Goal: Find specific page/section: Find specific page/section

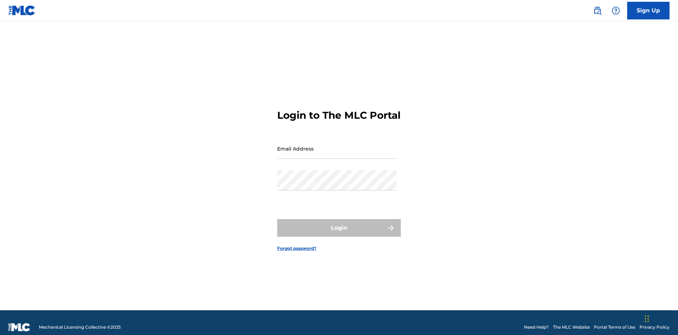
scroll to position [9, 0]
click at [337, 145] on input "Email Address" at bounding box center [336, 148] width 119 height 20
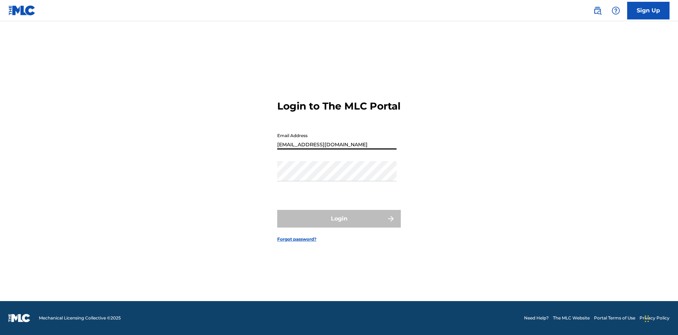
scroll to position [0, 23]
type input "[EMAIL_ADDRESS][DOMAIN_NAME]"
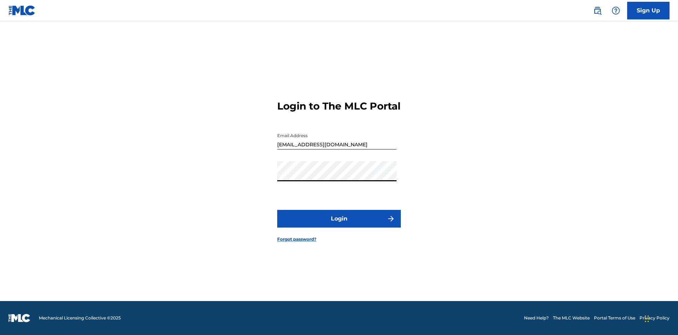
click at [339, 225] on button "Login" at bounding box center [339, 219] width 124 height 18
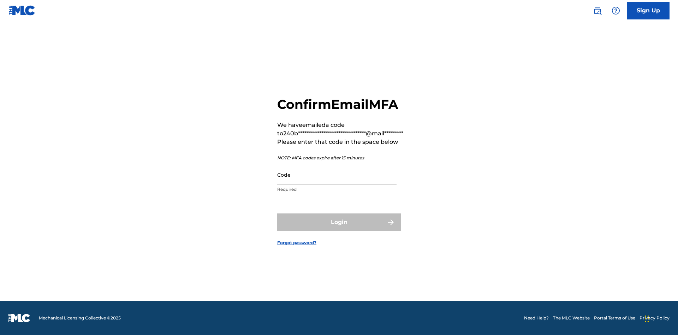
click at [337, 174] on input "Code" at bounding box center [336, 175] width 119 height 20
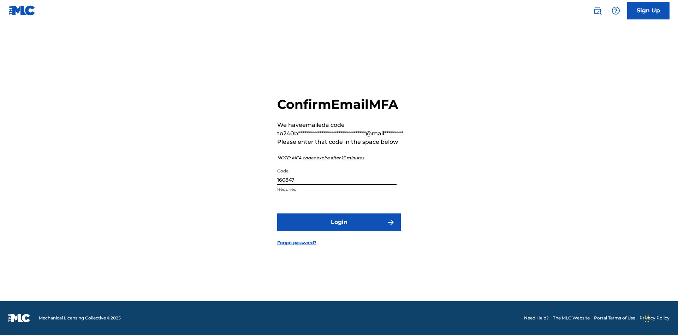
type input "160847"
click at [339, 222] on button "Login" at bounding box center [339, 222] width 124 height 18
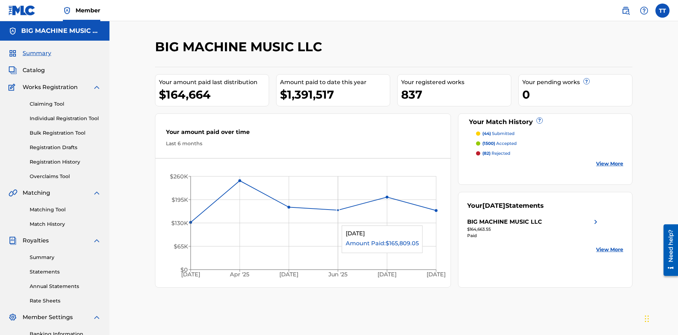
click at [34, 66] on span "Catalog" at bounding box center [34, 70] width 22 height 8
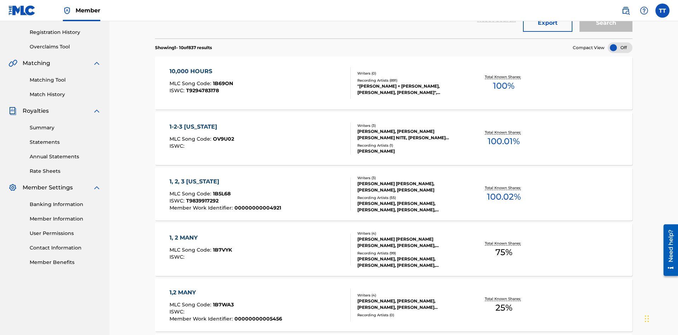
click at [548, 32] on button "Export" at bounding box center [547, 23] width 49 height 18
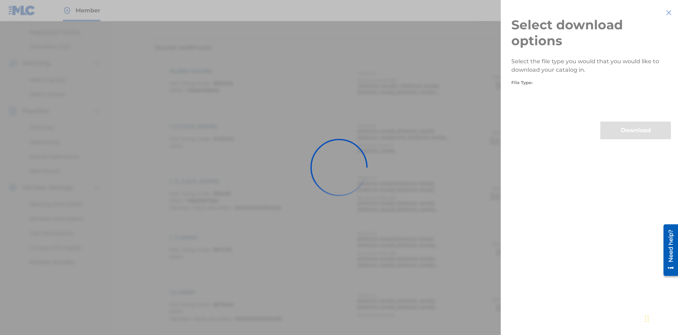
scroll to position [101, 0]
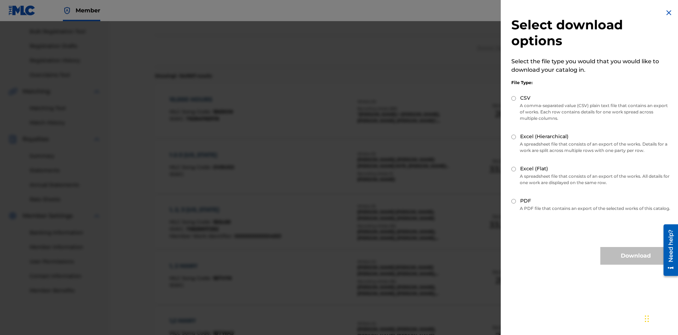
click at [514, 98] on input "CSV" at bounding box center [513, 98] width 5 height 5
radio input "true"
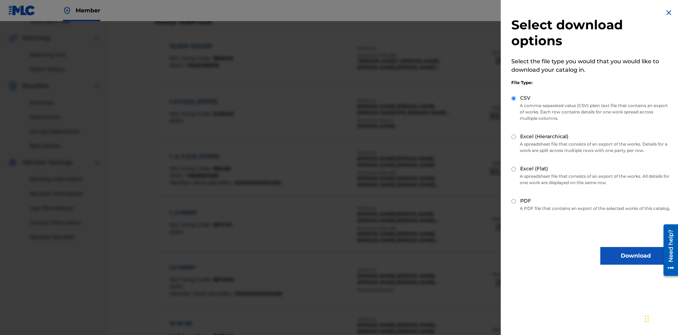
click at [636, 262] on button "Download" at bounding box center [635, 256] width 71 height 18
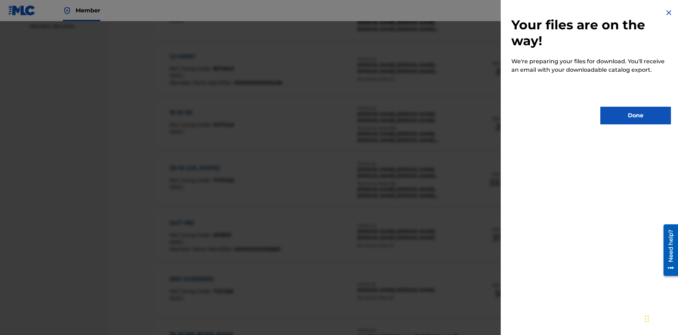
click at [636, 115] on button "Done" at bounding box center [635, 116] width 71 height 18
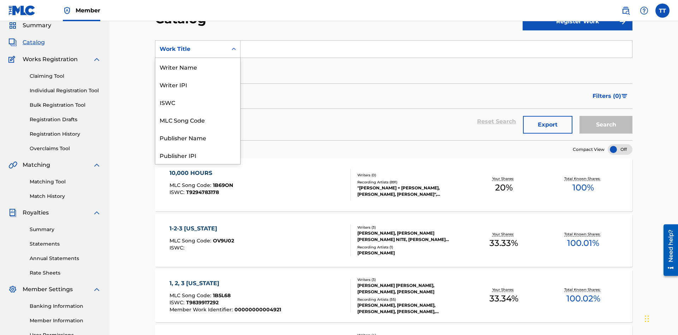
scroll to position [106, 0]
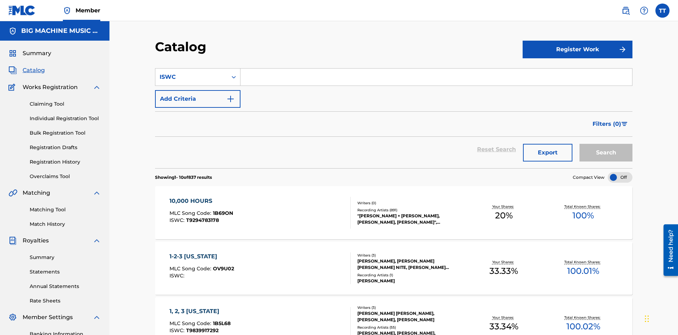
click at [436, 69] on input "Search Form" at bounding box center [437, 77] width 392 height 17
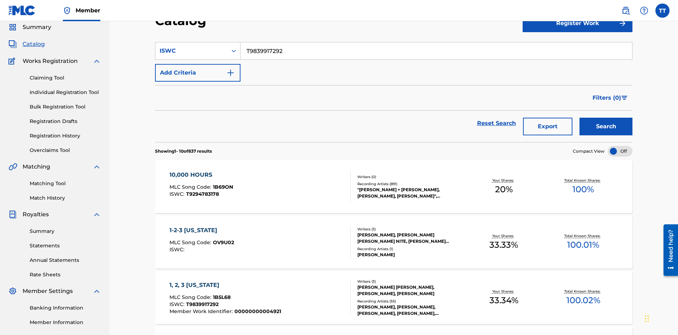
type input "T9839917292"
click at [198, 64] on button "Add Criteria" at bounding box center [197, 73] width 85 height 18
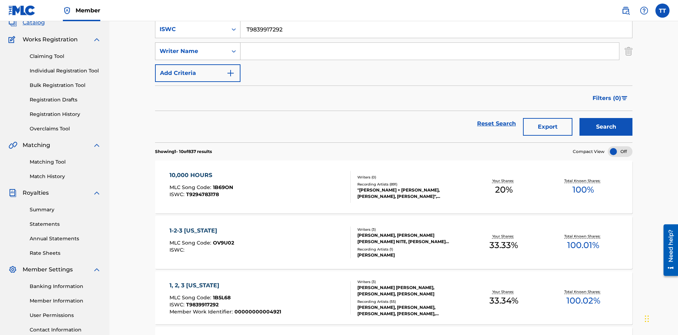
click at [191, 49] on div "Writer Name" at bounding box center [192, 51] width 64 height 8
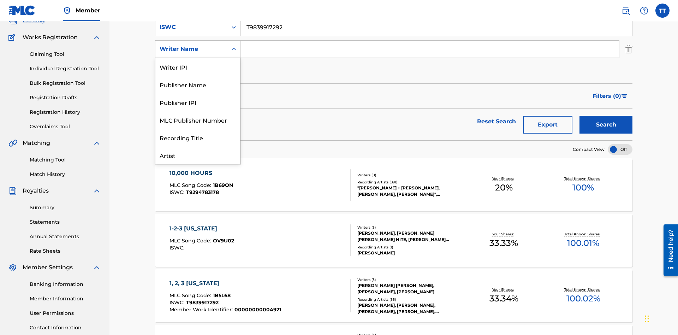
scroll to position [35, 0]
click at [198, 58] on div "Publisher Name" at bounding box center [197, 49] width 85 height 18
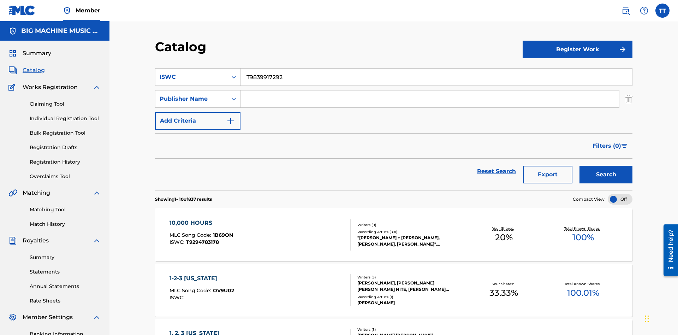
scroll to position [48, 0]
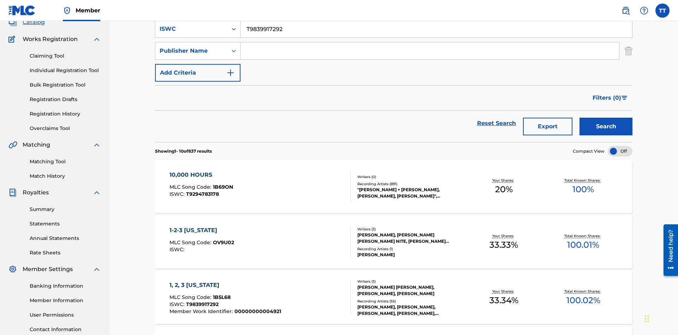
click at [430, 51] on input "Search Form" at bounding box center [430, 50] width 379 height 17
type input "SUPER BIG MUSIC"
click at [198, 64] on button "Add Criteria" at bounding box center [197, 73] width 85 height 18
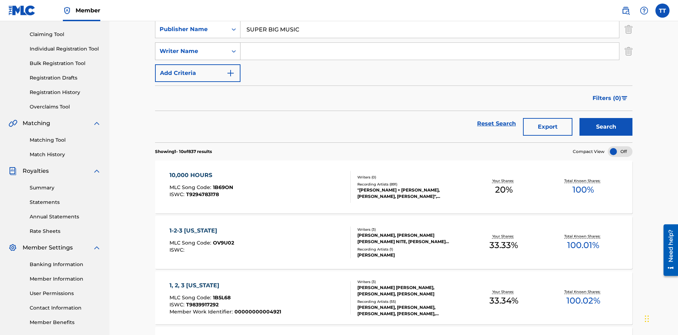
click at [191, 49] on div "Writer Name" at bounding box center [192, 51] width 64 height 8
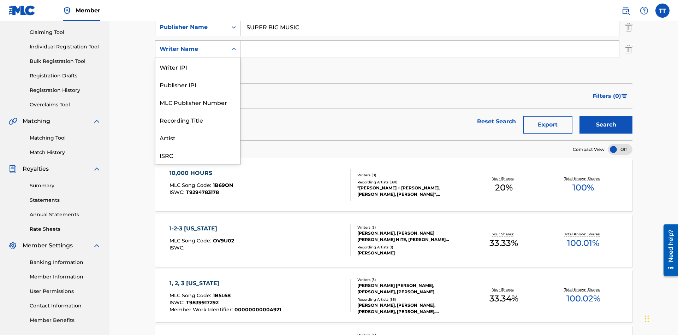
scroll to position [18, 0]
click at [198, 84] on div "MLC Publisher Number" at bounding box center [197, 85] width 85 height 18
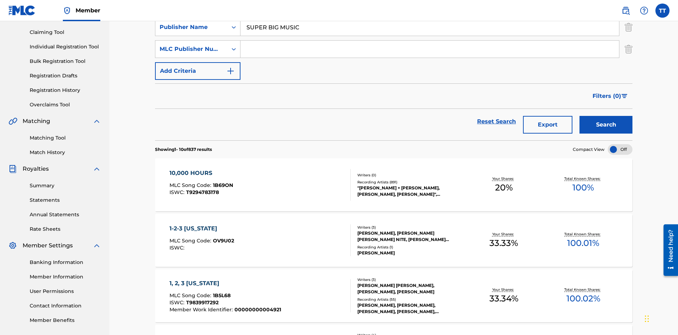
click at [430, 51] on input "Search Form" at bounding box center [430, 49] width 379 height 17
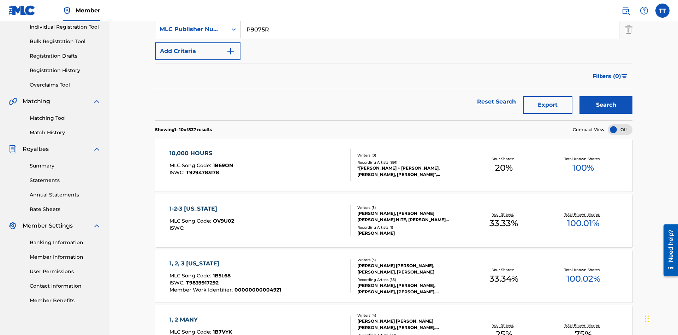
type input "P9075R"
click at [198, 51] on button "Add Criteria" at bounding box center [197, 51] width 85 height 18
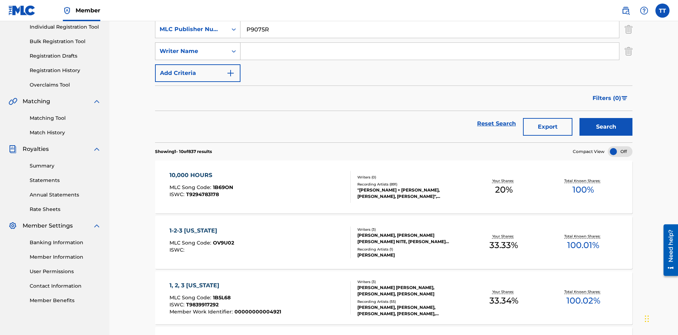
click at [191, 49] on div "Writer Name" at bounding box center [192, 51] width 64 height 8
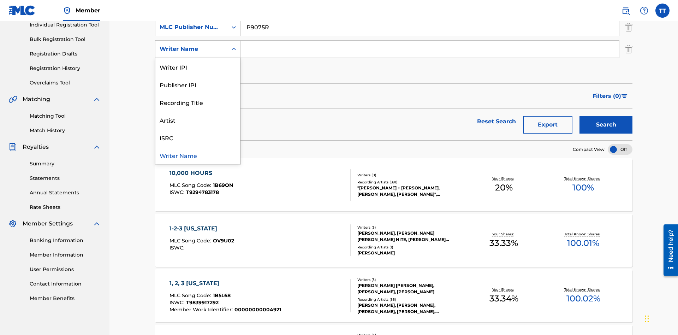
click at [198, 155] on div "Writer Name" at bounding box center [197, 155] width 85 height 18
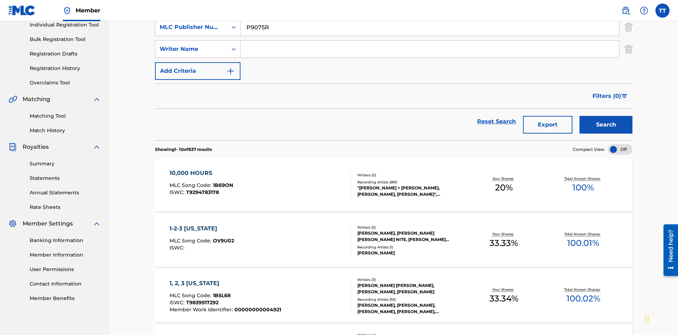
click at [430, 51] on input "Search Form" at bounding box center [430, 49] width 379 height 17
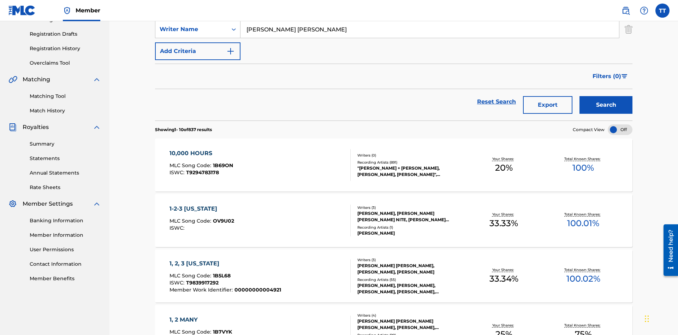
type input "[PERSON_NAME] [PERSON_NAME]"
click at [198, 51] on button "Add Criteria" at bounding box center [197, 51] width 85 height 18
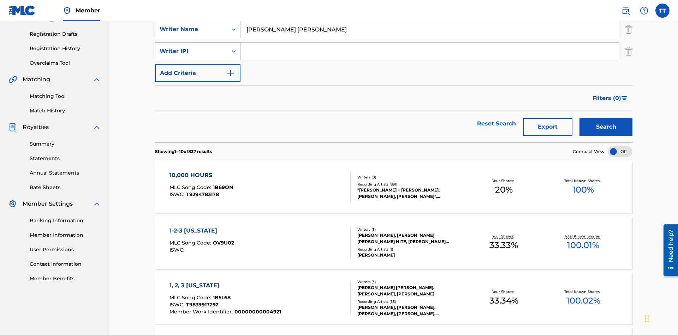
click at [191, 49] on div "Writer IPI" at bounding box center [192, 51] width 64 height 8
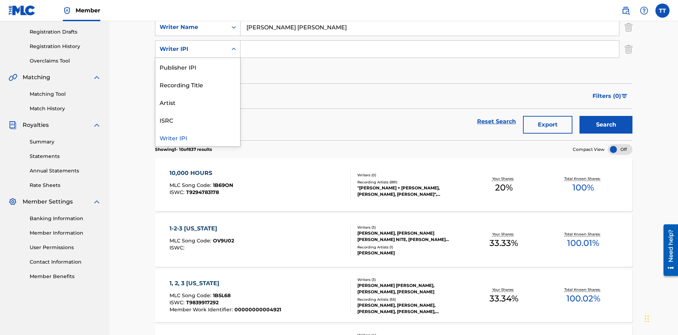
click at [198, 137] on div "Writer IPI" at bounding box center [197, 138] width 85 height 18
click at [430, 51] on input "Search Form" at bounding box center [430, 49] width 379 height 17
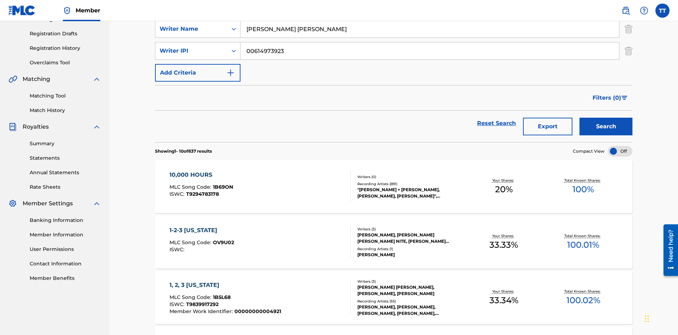
type input "00614973923"
click at [198, 64] on button "Add Criteria" at bounding box center [197, 73] width 85 height 18
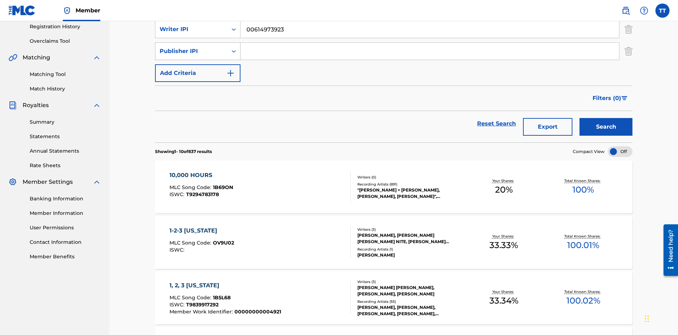
click at [191, 49] on div "Publisher IPI" at bounding box center [192, 51] width 64 height 8
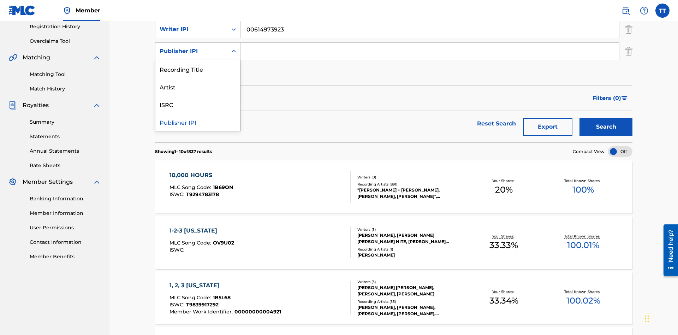
scroll to position [137, 0]
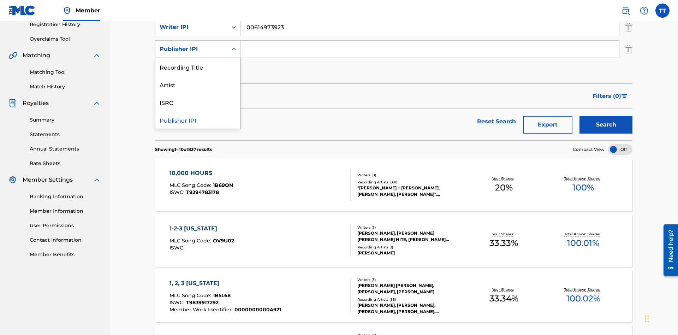
click at [198, 120] on div "Publisher IPI" at bounding box center [197, 120] width 85 height 18
click at [430, 51] on input "Search Form" at bounding box center [430, 49] width 379 height 17
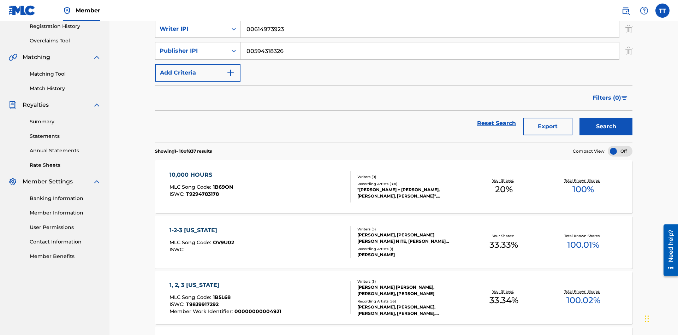
type input "00594318326"
click at [198, 64] on button "Add Criteria" at bounding box center [197, 73] width 85 height 18
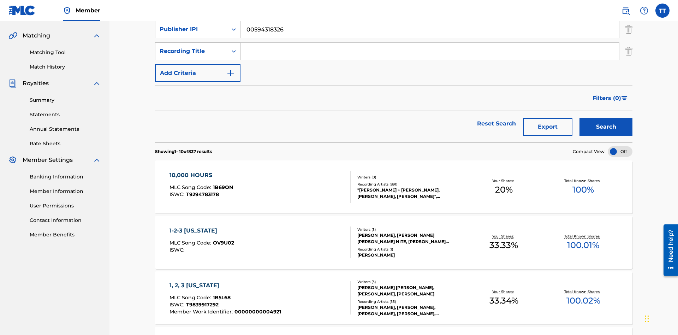
click at [191, 49] on div "Recording Title" at bounding box center [192, 51] width 64 height 8
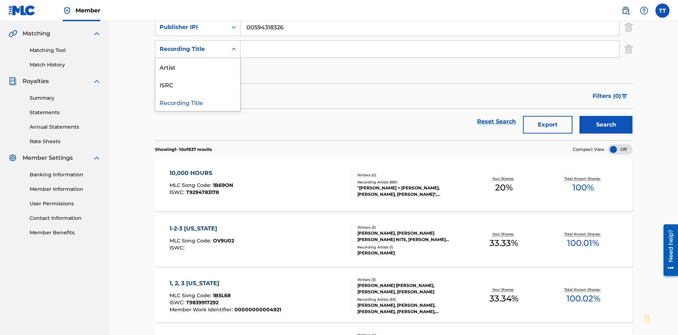
click at [198, 67] on div "Artist" at bounding box center [197, 67] width 85 height 18
click at [430, 51] on input "Search Form" at bounding box center [430, 49] width 379 height 17
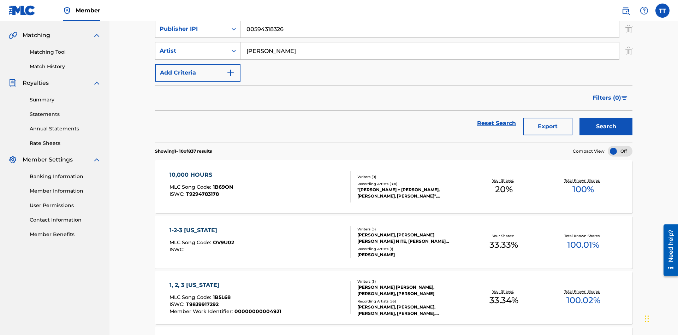
type input "[PERSON_NAME]"
click at [606, 118] on button "Search" at bounding box center [606, 127] width 53 height 18
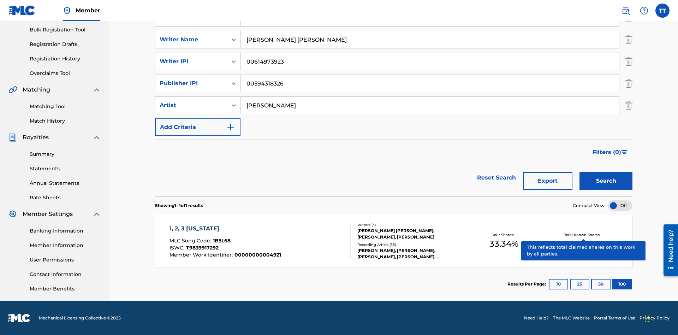
click at [221, 241] on span "1B5L68" at bounding box center [222, 240] width 18 height 6
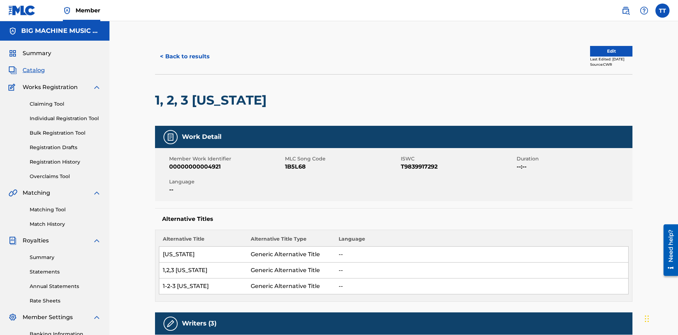
click at [184, 51] on button "< Back to results" at bounding box center [185, 57] width 60 height 18
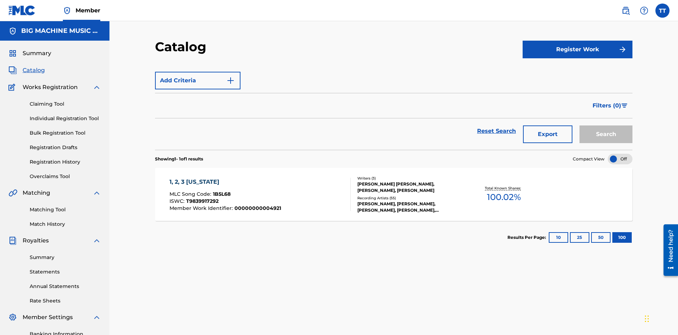
scroll to position [103, 0]
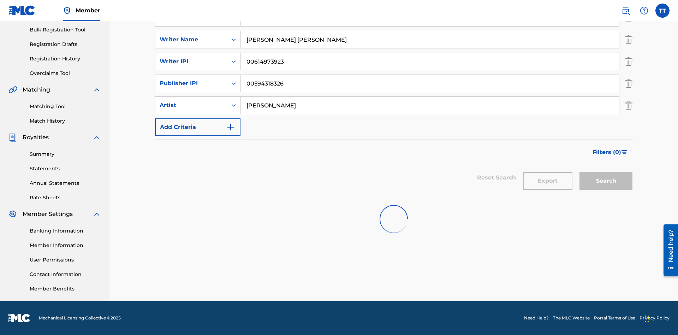
click at [548, 181] on button "Export" at bounding box center [547, 181] width 49 height 18
